Goal: Information Seeking & Learning: Learn about a topic

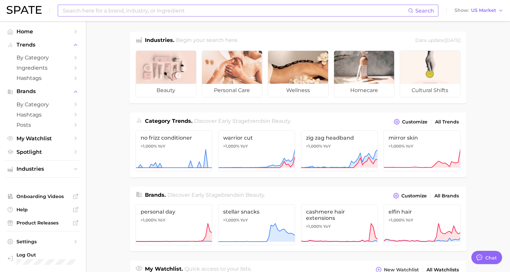
click at [144, 12] on input at bounding box center [235, 10] width 346 height 11
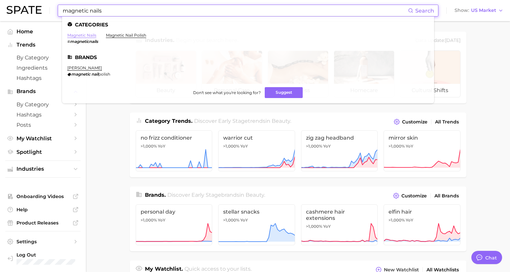
type input "magnetic nails"
click at [89, 35] on link "magnetic nails" at bounding box center [81, 35] width 29 height 5
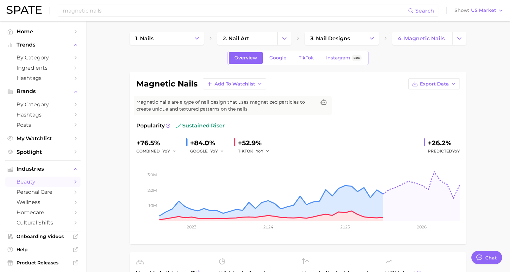
type textarea "x"
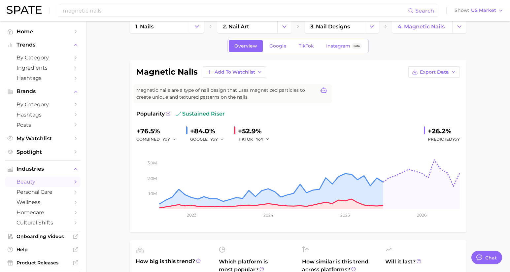
click at [323, 90] on icon at bounding box center [323, 90] width 7 height 7
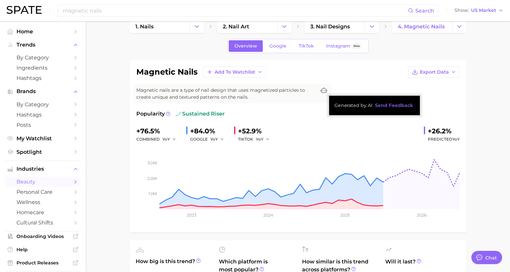
click at [331, 79] on div "magnetic nails Add to Watchlist Export Data Magnetic nails are a type of nail d…" at bounding box center [297, 145] width 323 height 159
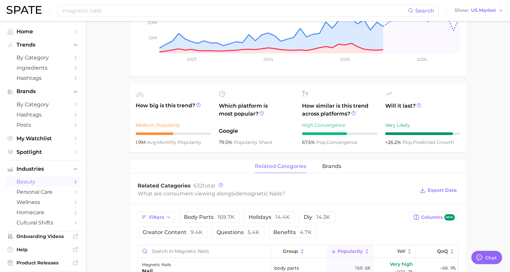
scroll to position [4, 0]
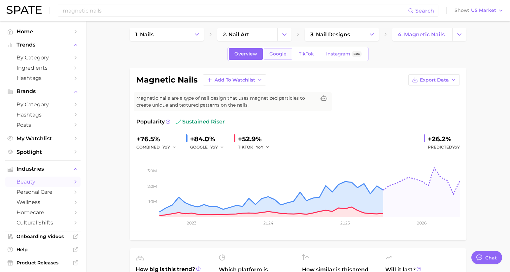
click at [275, 55] on span "Google" at bounding box center [277, 54] width 17 height 6
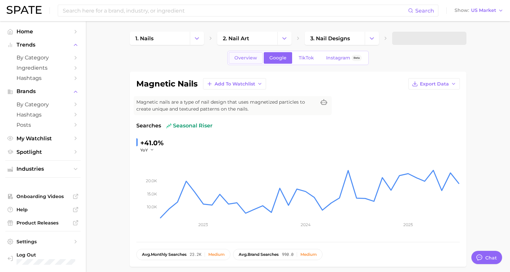
click at [252, 56] on span "Overview" at bounding box center [245, 58] width 23 height 6
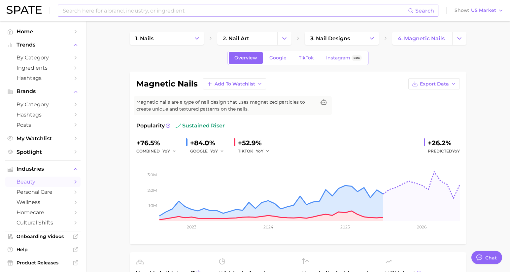
click at [128, 12] on input at bounding box center [235, 10] width 346 height 11
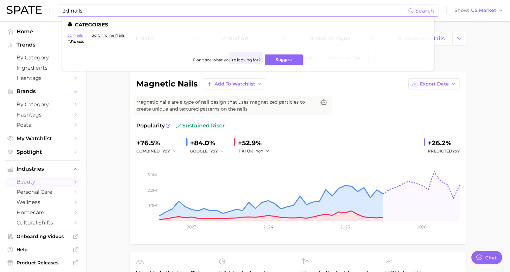
click at [78, 36] on link "3d nails" at bounding box center [75, 35] width 16 height 5
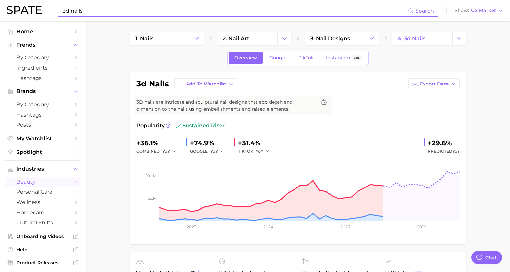
click at [128, 11] on input "3d nails" at bounding box center [235, 10] width 346 height 11
type input "3"
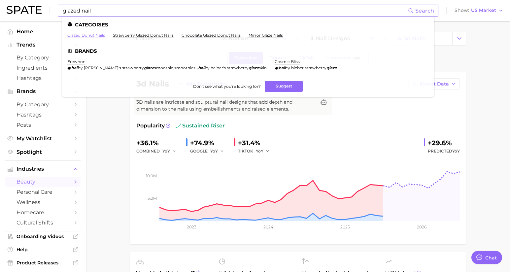
click at [98, 36] on link "glazed donut nails" at bounding box center [86, 35] width 38 height 5
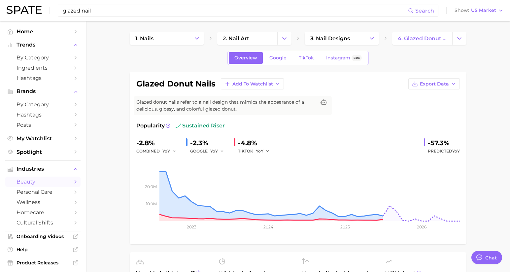
drag, startPoint x: 102, startPoint y: 11, endPoint x: 23, endPoint y: 7, distance: 78.3
click at [25, 8] on div "glazed nail Search Show US Market" at bounding box center [255, 10] width 497 height 21
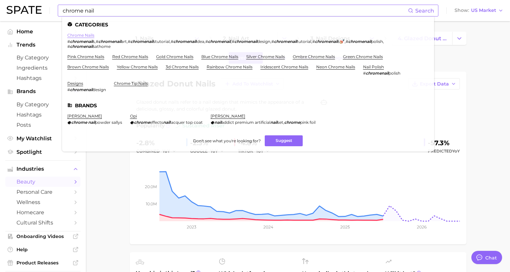
click at [86, 36] on link "chrome nails" at bounding box center [80, 35] width 27 height 5
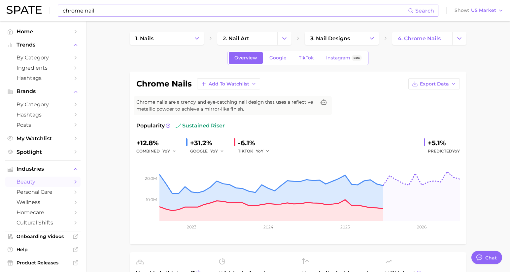
click at [129, 15] on input "chrome nail" at bounding box center [235, 10] width 346 height 11
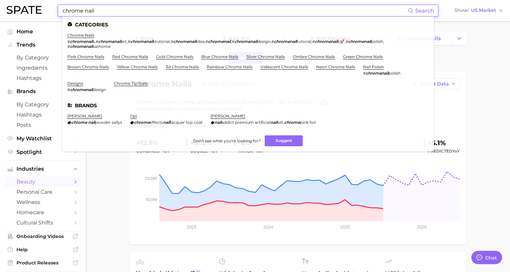
drag, startPoint x: 121, startPoint y: 9, endPoint x: 6, endPoint y: 3, distance: 115.0
click at [6, 3] on header "chrome nail Search Categories chrome nails # chromenail s , # chromenail art , …" at bounding box center [255, 10] width 510 height 21
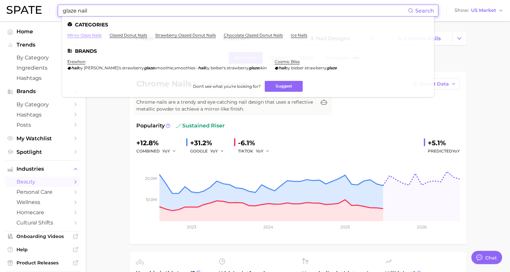
type input "glaze nail"
click at [86, 37] on link "mirror glaze nails" at bounding box center [84, 35] width 34 height 5
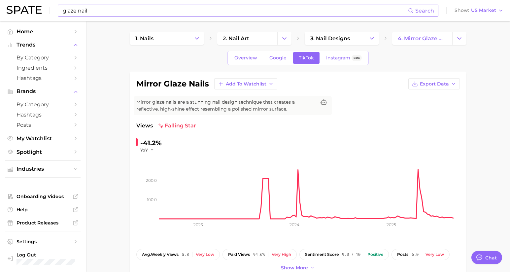
click at [96, 17] on div "glaze nail Search Show US Market" at bounding box center [255, 10] width 497 height 21
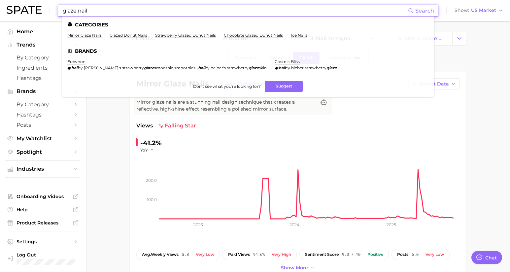
click at [96, 11] on input "glaze nail" at bounding box center [235, 10] width 346 height 11
click at [301, 34] on link "ice nails" at bounding box center [299, 35] width 16 height 5
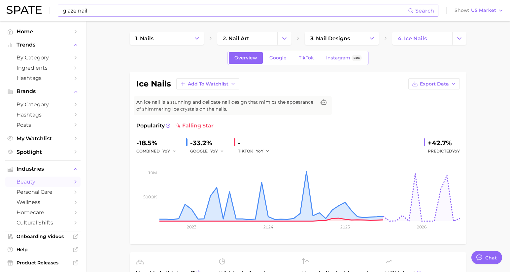
click at [116, 11] on input "glaze nail" at bounding box center [235, 10] width 346 height 11
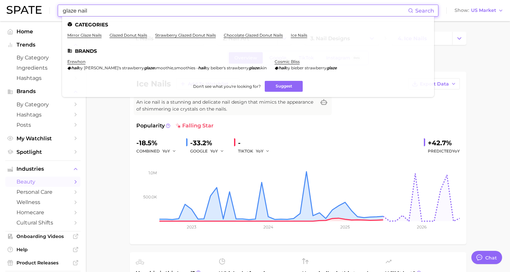
drag, startPoint x: 128, startPoint y: 13, endPoint x: -18, endPoint y: 7, distance: 146.3
click at [0, 7] on html "glaze nail Search Categories mirror glaze nails glazed donut nails strawberry g…" at bounding box center [255, 136] width 510 height 272
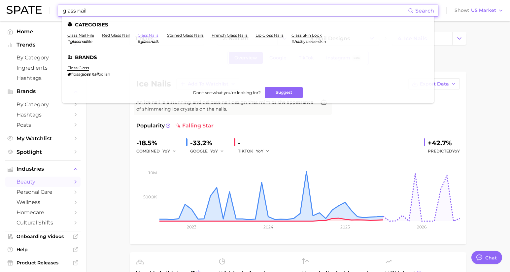
click at [154, 35] on link "glass nails" at bounding box center [148, 35] width 21 height 5
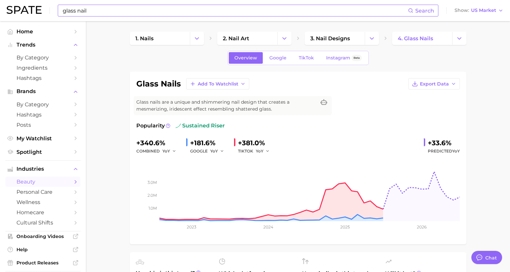
click at [88, 14] on input "glass nail" at bounding box center [235, 10] width 346 height 11
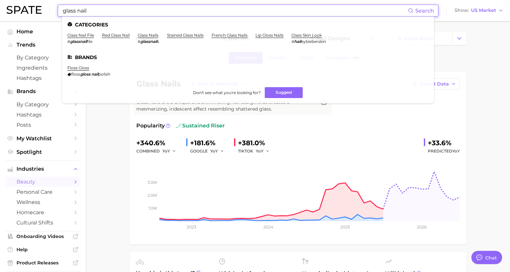
drag, startPoint x: 101, startPoint y: 10, endPoint x: 3, endPoint y: 5, distance: 98.8
click at [3, 5] on header "glass nail Search Categories glass nail file # glassnail file red glass nail gl…" at bounding box center [255, 10] width 510 height 21
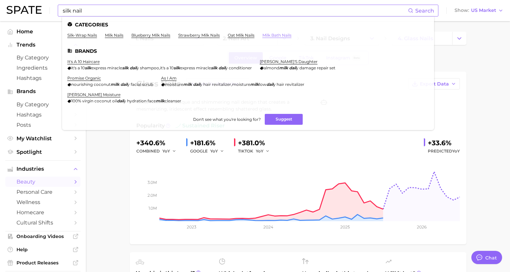
click at [277, 36] on link "milk bath nails" at bounding box center [276, 35] width 29 height 5
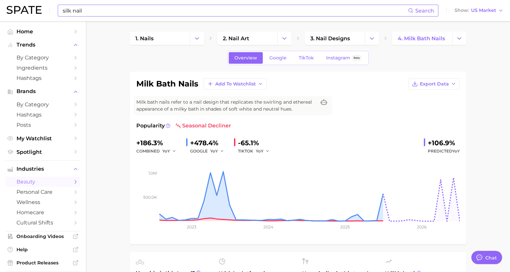
click at [92, 11] on input "silk nail" at bounding box center [235, 10] width 346 height 11
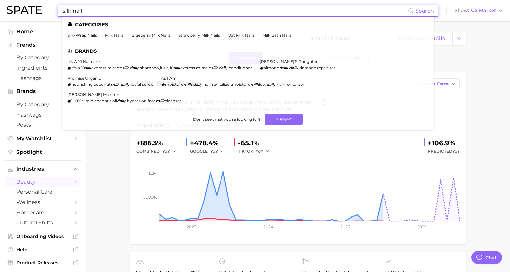
drag, startPoint x: 105, startPoint y: 11, endPoint x: -36, endPoint y: -23, distance: 144.3
click at [0, 0] on html "silk nail Search Categories silk-wrap nails milk nails blueberry milk nails str…" at bounding box center [255, 136] width 510 height 272
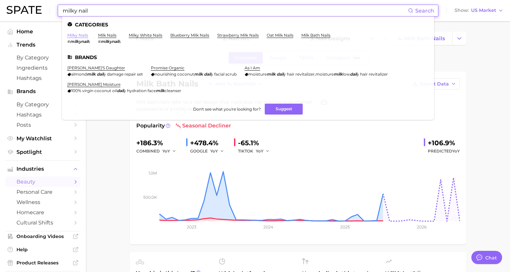
type input "milky nail"
click at [79, 35] on link "milky nails" at bounding box center [77, 35] width 21 height 5
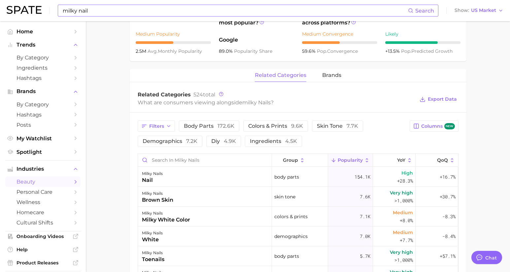
scroll to position [262, 0]
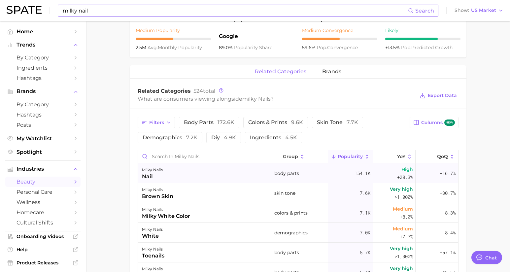
click at [148, 176] on div "nail" at bounding box center [152, 177] width 21 height 8
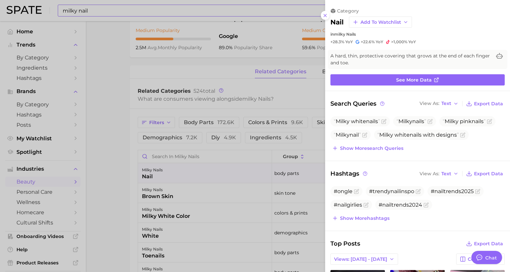
scroll to position [0, 0]
click at [127, 112] on div at bounding box center [255, 136] width 510 height 272
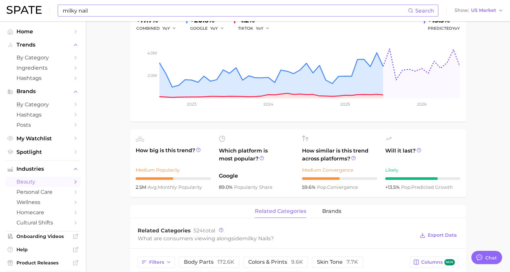
scroll to position [122, 0]
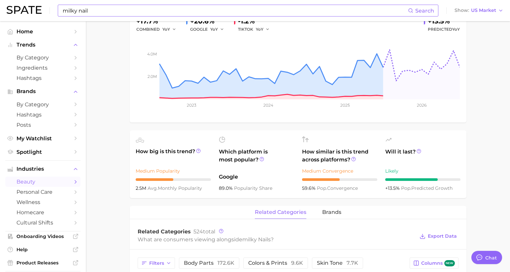
click at [58, 184] on span "beauty" at bounding box center [42, 181] width 53 height 6
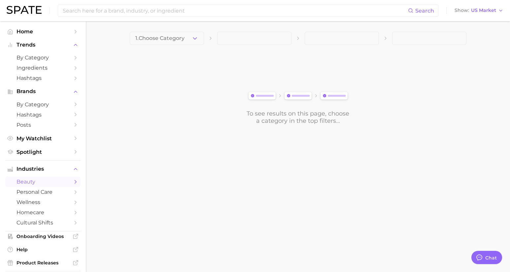
click at [250, 38] on span at bounding box center [254, 38] width 74 height 13
click at [202, 39] on button "1. Choose Category" at bounding box center [167, 38] width 74 height 13
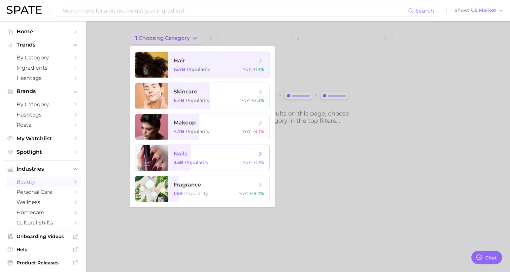
click at [189, 165] on span "Popularity" at bounding box center [197, 162] width 24 height 6
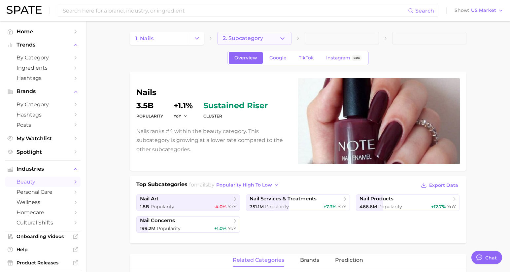
click at [275, 39] on button "2. Subcategory" at bounding box center [254, 38] width 74 height 13
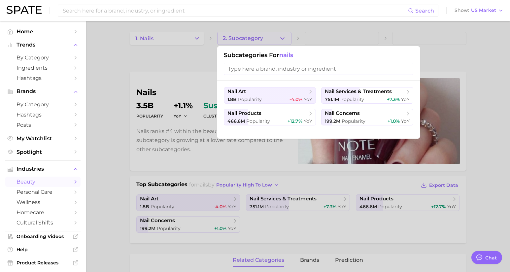
click at [138, 60] on div at bounding box center [255, 136] width 510 height 272
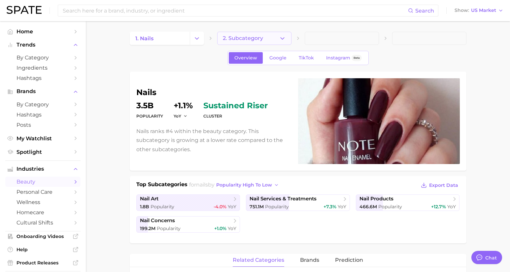
click at [244, 40] on span "2. Subcategory" at bounding box center [243, 38] width 40 height 6
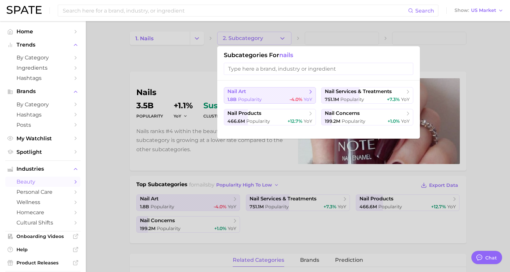
click at [282, 98] on div "1.8b Popularity -4.0% YoY" at bounding box center [269, 99] width 85 height 6
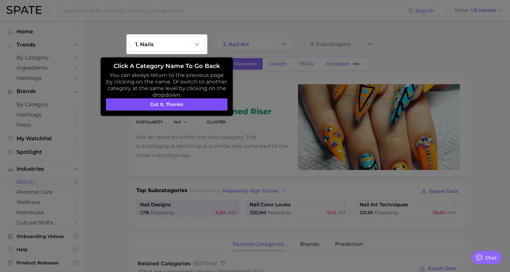
click at [192, 102] on button "Got it, thanks" at bounding box center [166, 104] width 121 height 13
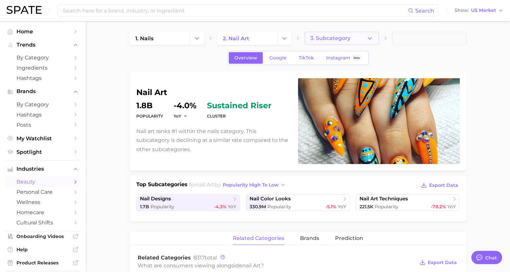
click at [324, 42] on button "3. Subcategory" at bounding box center [342, 38] width 74 height 13
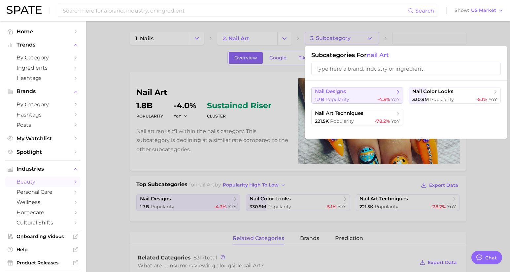
click at [345, 98] on span "Popularity" at bounding box center [337, 99] width 24 height 6
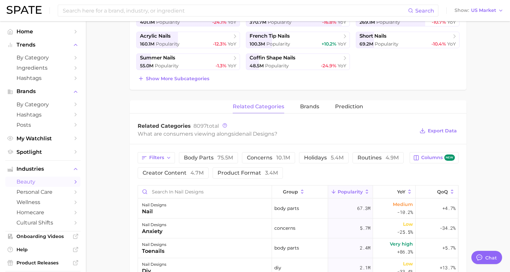
scroll to position [11, 0]
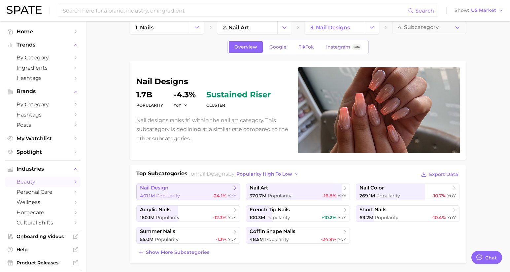
click at [218, 195] on span "-24.1%" at bounding box center [219, 196] width 14 height 6
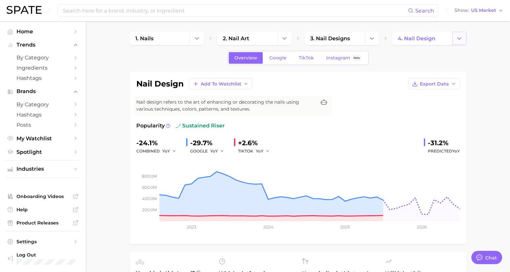
click at [456, 39] on icon "Change Category" at bounding box center [459, 38] width 7 height 7
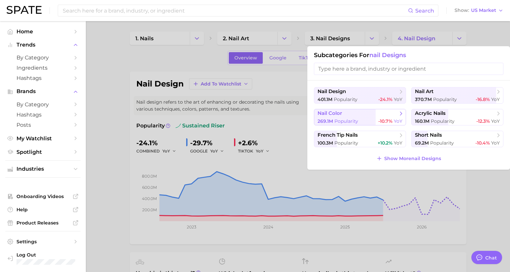
click at [339, 124] on span "269.1m Popularity" at bounding box center [337, 121] width 41 height 6
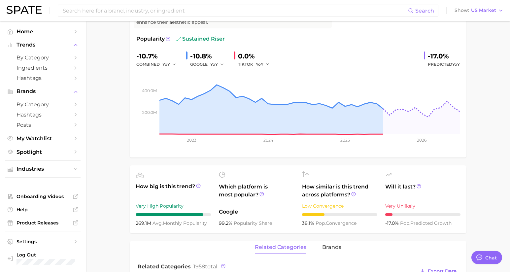
scroll to position [1, 0]
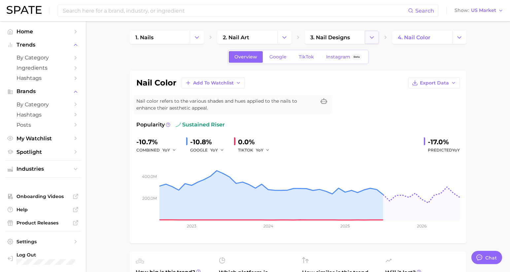
click at [370, 38] on icon "Change Category" at bounding box center [371, 37] width 7 height 7
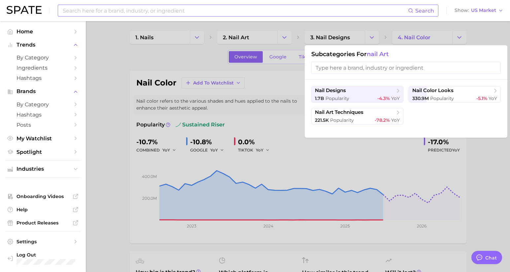
click at [159, 12] on input at bounding box center [235, 10] width 346 height 11
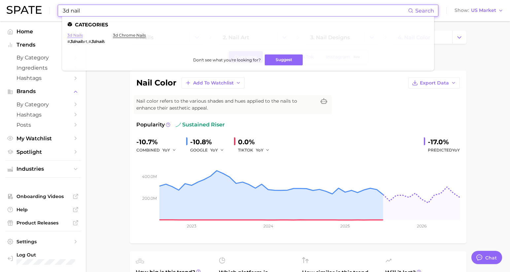
type input "3d nail"
click at [78, 35] on link "3d nails" at bounding box center [75, 35] width 16 height 5
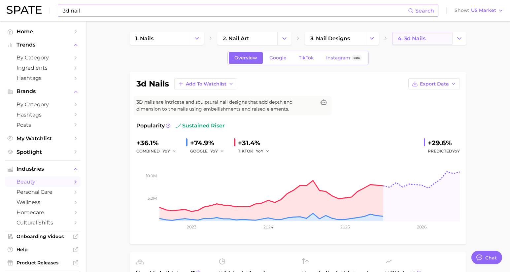
click at [418, 38] on span "4. 3d nails" at bounding box center [412, 38] width 28 height 6
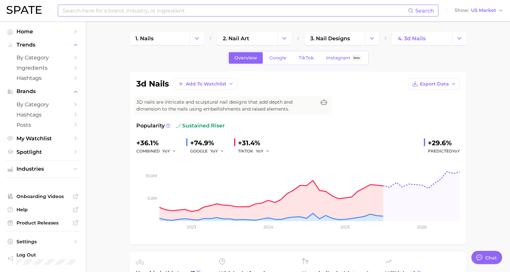
click at [458, 42] on button "Change Category" at bounding box center [459, 38] width 14 height 13
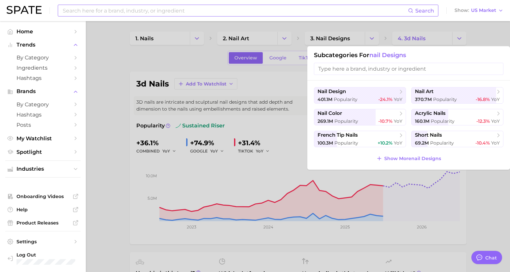
click at [426, 69] on input "search" at bounding box center [408, 69] width 189 height 12
click at [401, 157] on span "Show More nail designs" at bounding box center [412, 159] width 57 height 6
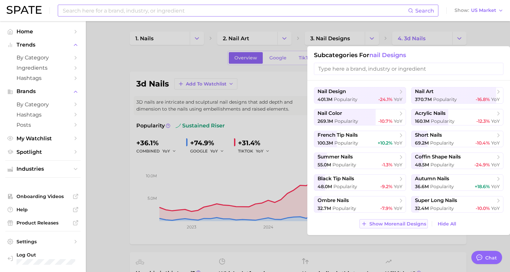
click at [411, 226] on span "Show More nail designs" at bounding box center [397, 224] width 57 height 6
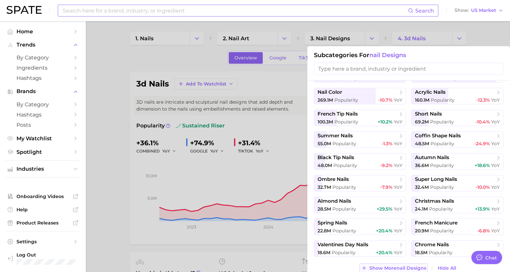
scroll to position [24, 0]
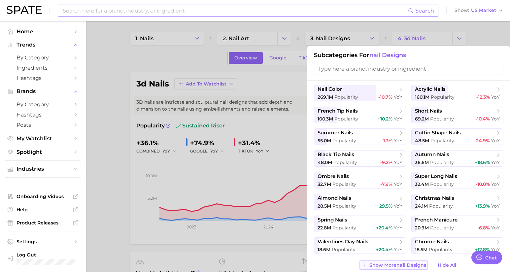
click at [409, 268] on span "Show More nail designs" at bounding box center [397, 265] width 57 height 6
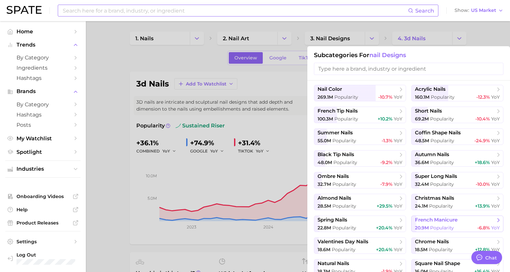
scroll to position [89, 0]
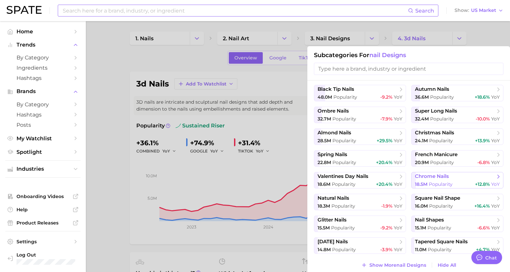
click at [458, 181] on div "18.5m Popularity +12.8% YoY" at bounding box center [457, 184] width 85 height 6
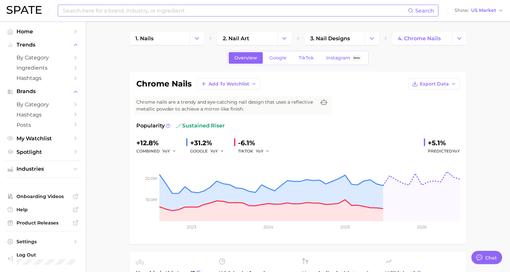
click at [458, 40] on icon "Change Category" at bounding box center [459, 38] width 7 height 7
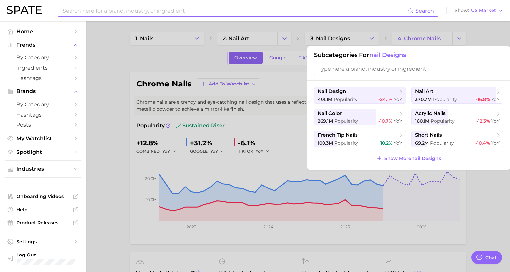
click at [409, 163] on div "nail design 401.1m Popularity -24.1% YoY nail art 370.7m Popularity -16.8% YoY …" at bounding box center [408, 124] width 203 height 89
click at [411, 160] on span "Show More nail designs" at bounding box center [412, 159] width 57 height 6
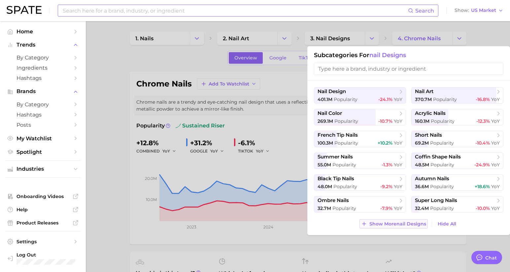
scroll to position [85, 0]
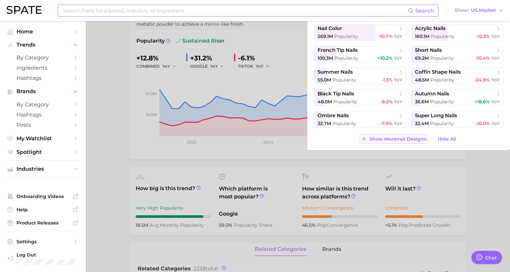
click at [406, 140] on span "Show More nail designs" at bounding box center [397, 139] width 57 height 6
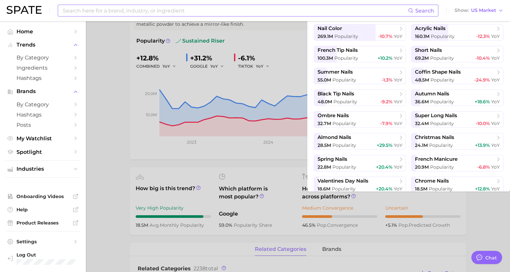
scroll to position [24, 0]
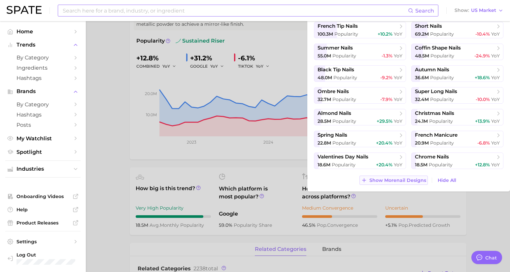
click at [404, 182] on span "Show More nail designs" at bounding box center [397, 180] width 57 height 6
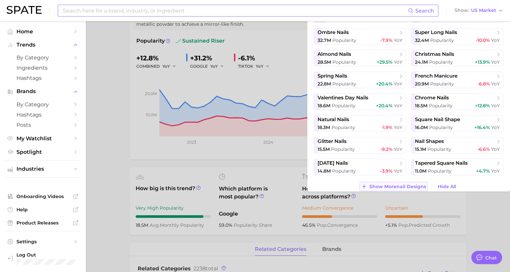
scroll to position [89, 0]
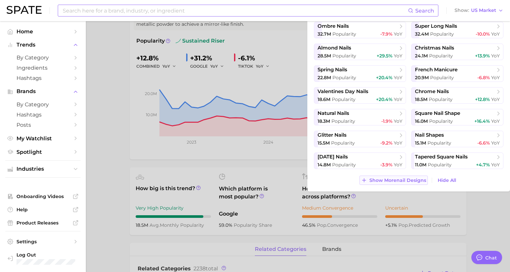
click at [404, 182] on span "Show More nail designs" at bounding box center [397, 180] width 57 height 6
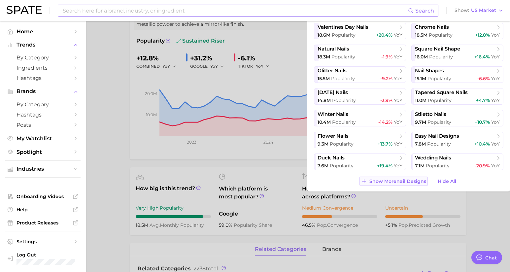
scroll to position [155, 0]
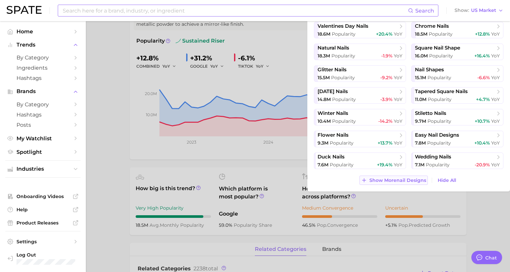
click at [414, 179] on span "Show More nail designs" at bounding box center [397, 180] width 57 height 6
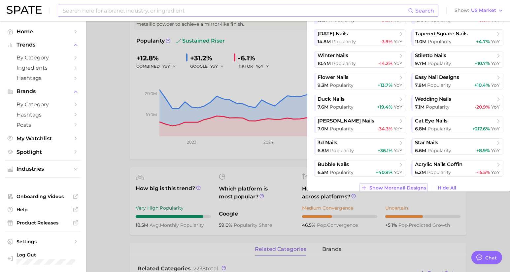
scroll to position [220, 0]
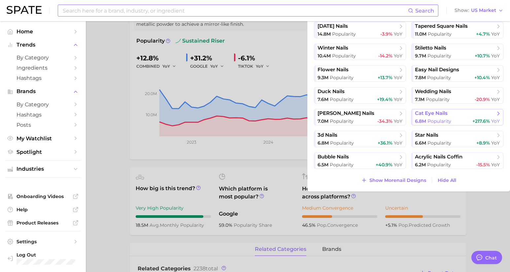
click at [435, 119] on span "Popularity" at bounding box center [439, 121] width 24 height 6
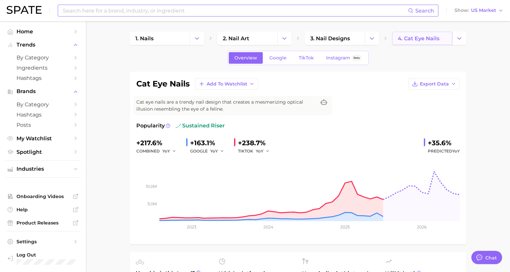
click at [409, 38] on span "4. cat eye nails" at bounding box center [419, 38] width 42 height 6
click at [456, 40] on icon "Change Category" at bounding box center [459, 38] width 7 height 7
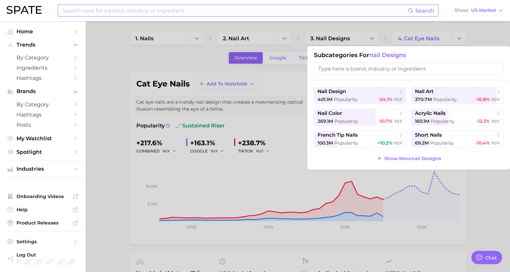
click at [403, 69] on input "search" at bounding box center [408, 69] width 189 height 12
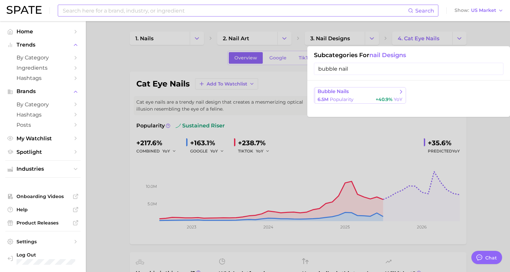
type input "bubble nail"
click at [387, 93] on span "bubble nails" at bounding box center [357, 91] width 80 height 7
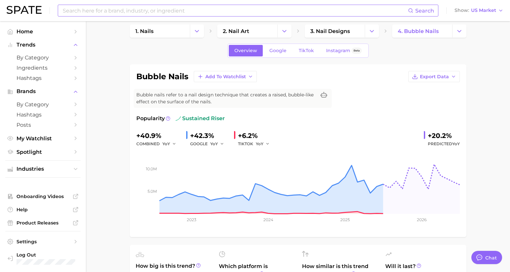
scroll to position [8, 0]
click at [457, 31] on icon "Change Category" at bounding box center [459, 30] width 7 height 7
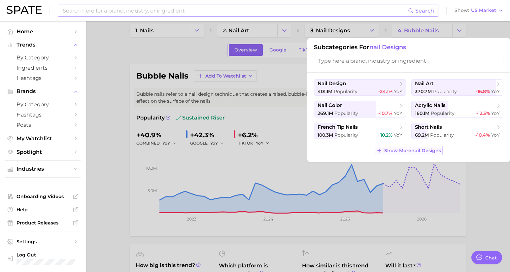
click at [428, 153] on button "Show More nail designs" at bounding box center [408, 150] width 68 height 9
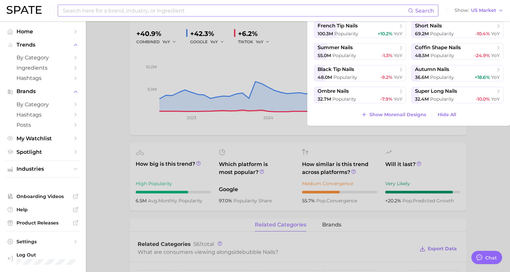
scroll to position [52, 0]
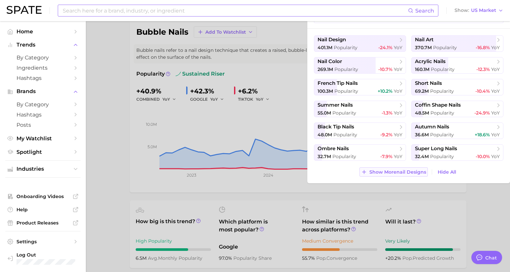
click at [415, 174] on span "Show More nail designs" at bounding box center [397, 172] width 57 height 6
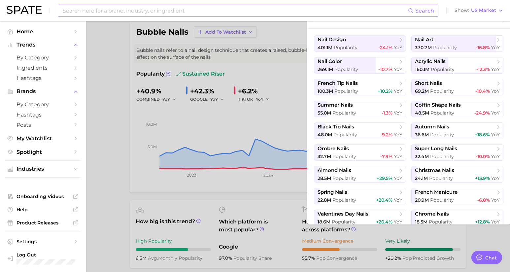
scroll to position [24, 0]
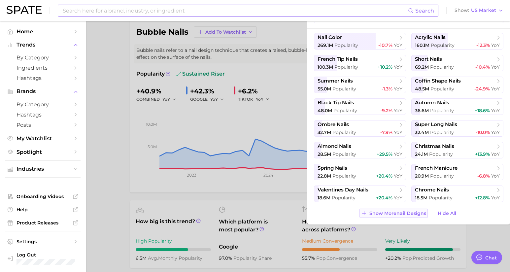
click at [411, 215] on span "Show More nail designs" at bounding box center [397, 213] width 57 height 6
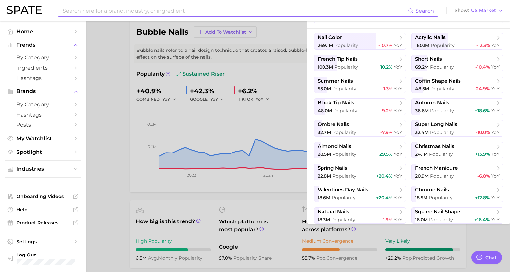
scroll to position [89, 0]
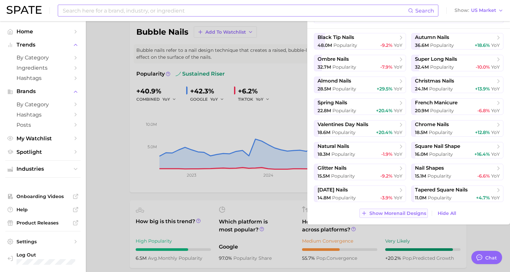
click at [419, 214] on span "Show More nail designs" at bounding box center [397, 213] width 57 height 6
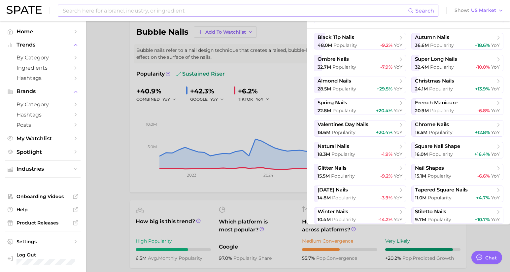
scroll to position [155, 0]
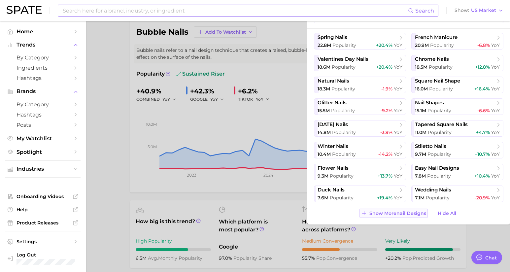
click at [419, 214] on span "Show More nail designs" at bounding box center [397, 213] width 57 height 6
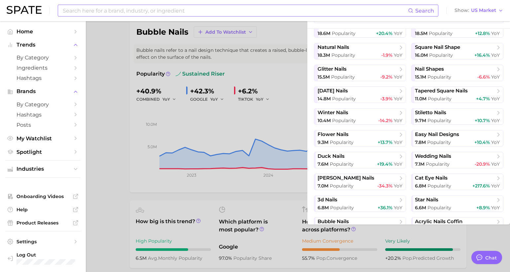
scroll to position [220, 0]
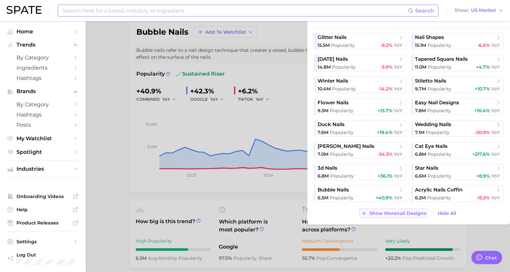
click at [418, 215] on span "Show More nail designs" at bounding box center [397, 213] width 57 height 6
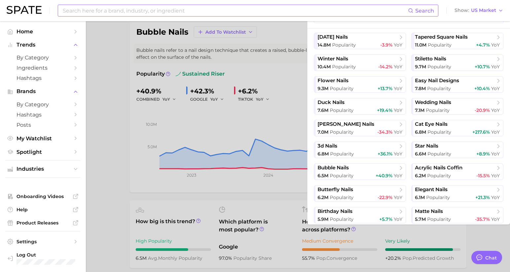
scroll to position [285, 0]
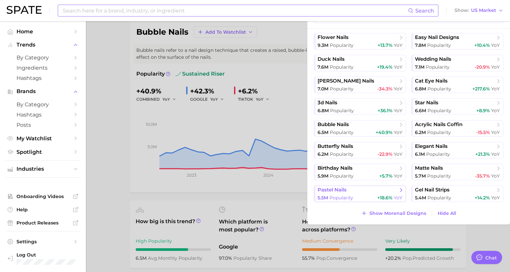
click at [365, 196] on div "5.5m Popularity +18.6% YoY" at bounding box center [359, 198] width 85 height 6
